Goal: Information Seeking & Learning: Check status

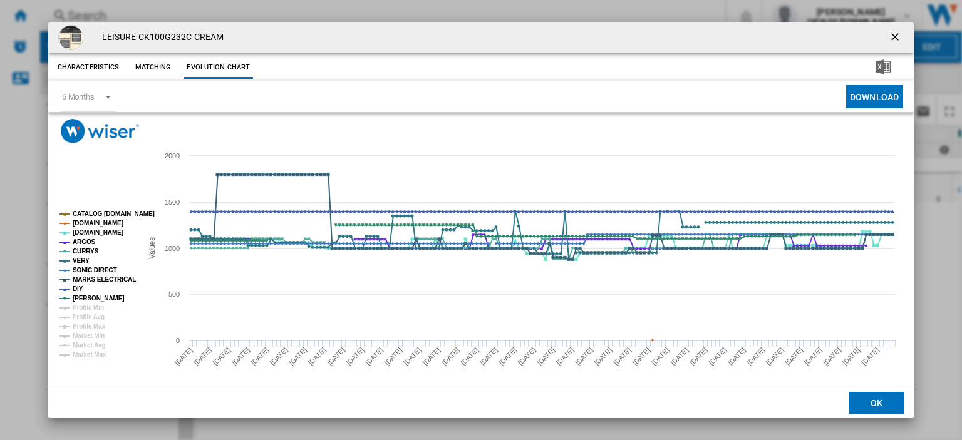
click at [889, 37] on ng-md-icon "getI18NText('BUTTONS.CLOSE_DIALOG')" at bounding box center [896, 38] width 15 height 15
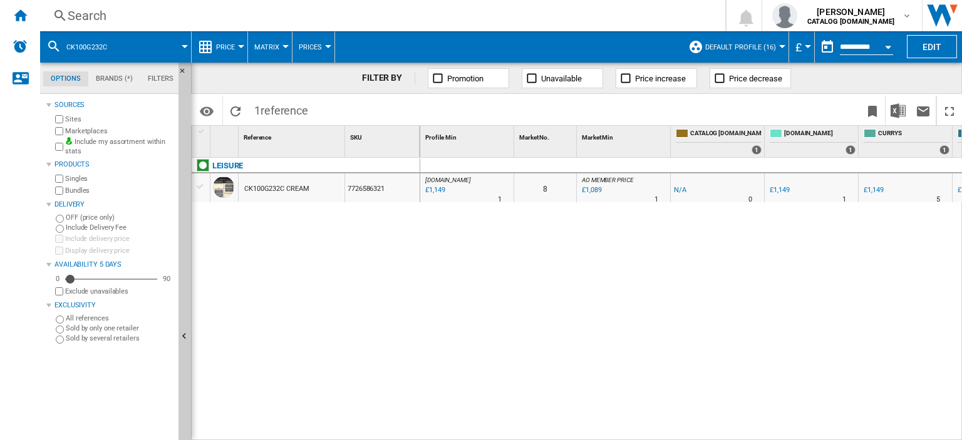
click at [76, 14] on div "Search" at bounding box center [380, 16] width 625 height 18
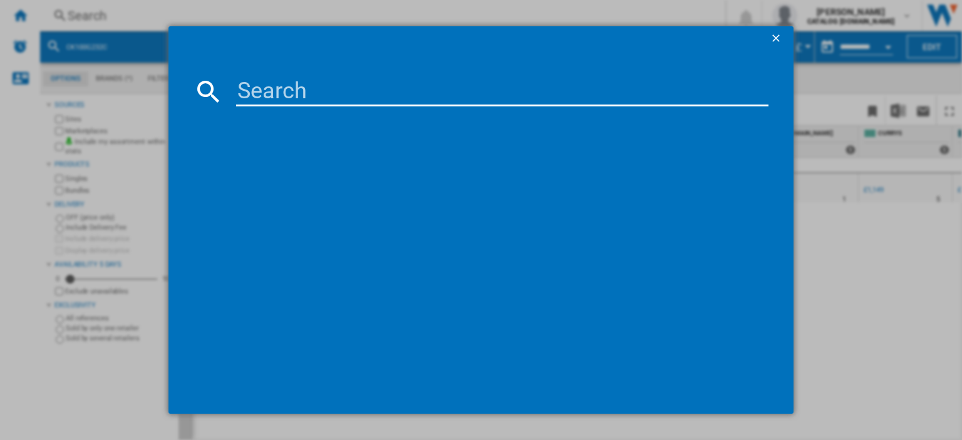
type input "CK90G232K"
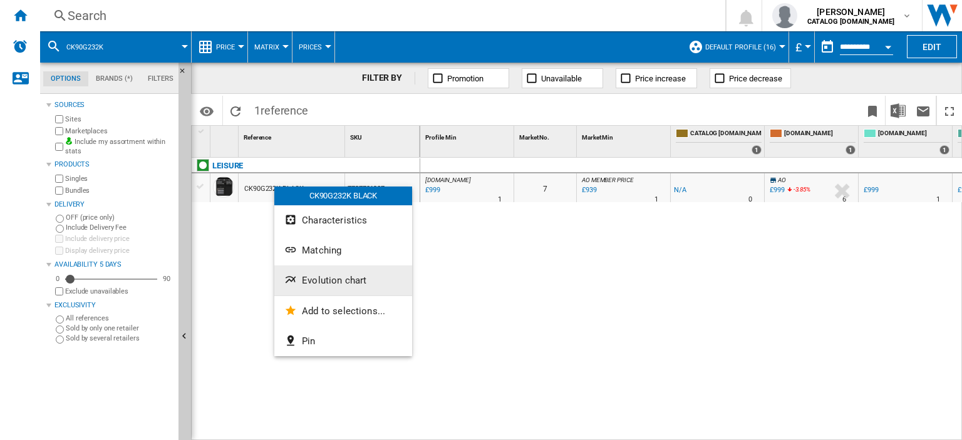
click at [320, 283] on span "Evolution chart" at bounding box center [334, 280] width 65 height 11
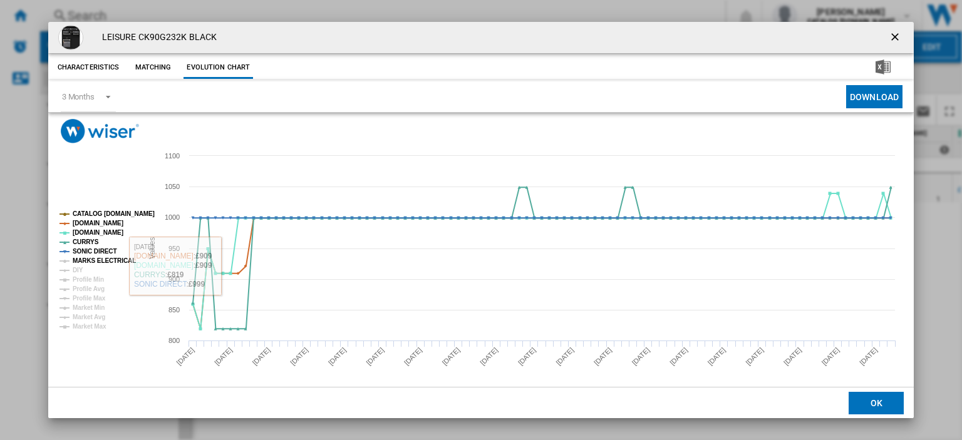
click at [88, 258] on tspan "MARKS ELECTRICAL" at bounding box center [104, 261] width 63 height 7
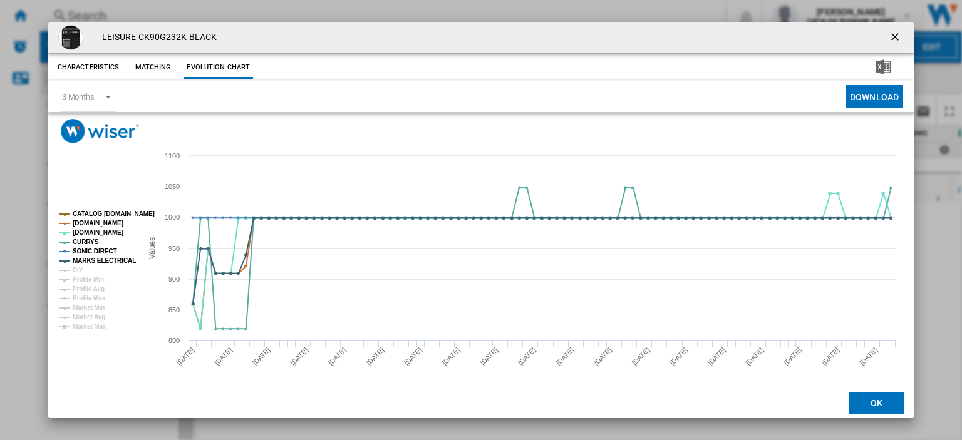
drag, startPoint x: 892, startPoint y: 38, endPoint x: 242, endPoint y: 60, distance: 650.1
click at [892, 38] on ng-md-icon "getI18NText('BUTTONS.CLOSE_DIALOG')" at bounding box center [896, 38] width 15 height 15
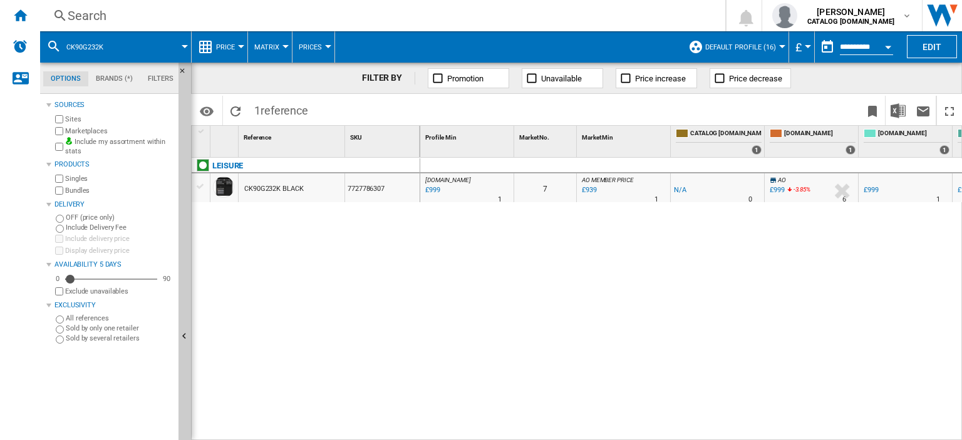
click at [86, 14] on div "Search" at bounding box center [380, 16] width 625 height 18
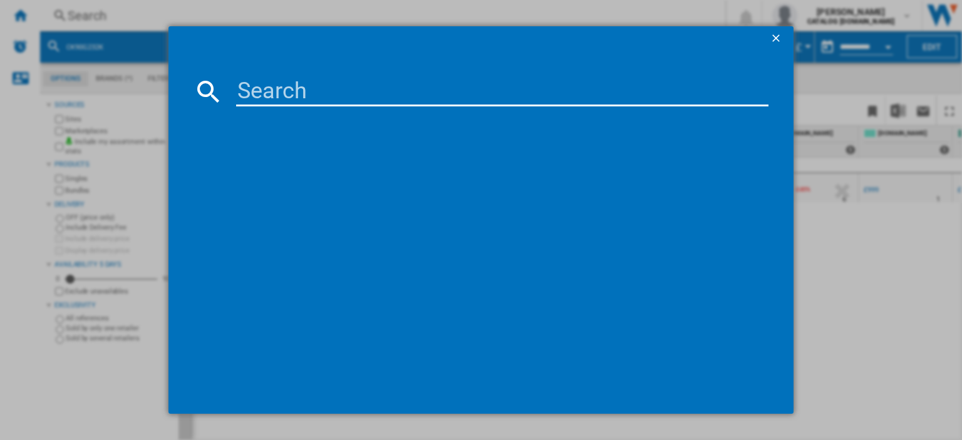
type input "CK100F232S"
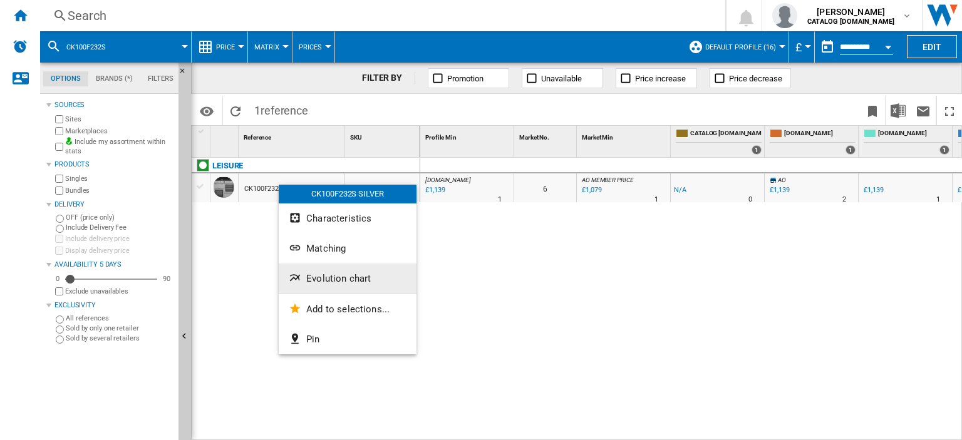
click at [343, 284] on button "Evolution chart" at bounding box center [348, 279] width 138 height 30
